Goal: Task Accomplishment & Management: Manage account settings

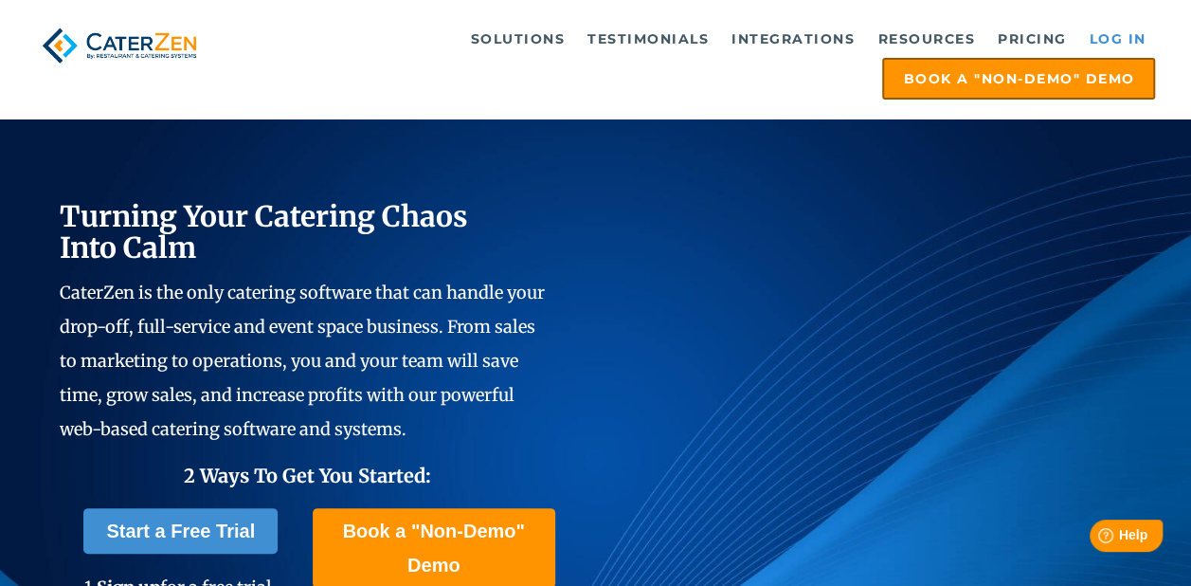
click at [1093, 33] on link "Log in" at bounding box center [1117, 39] width 76 height 38
click at [1098, 45] on link "Log in" at bounding box center [1117, 39] width 76 height 38
click at [1104, 26] on link "Log in" at bounding box center [1117, 39] width 76 height 38
